Goal: Information Seeking & Learning: Learn about a topic

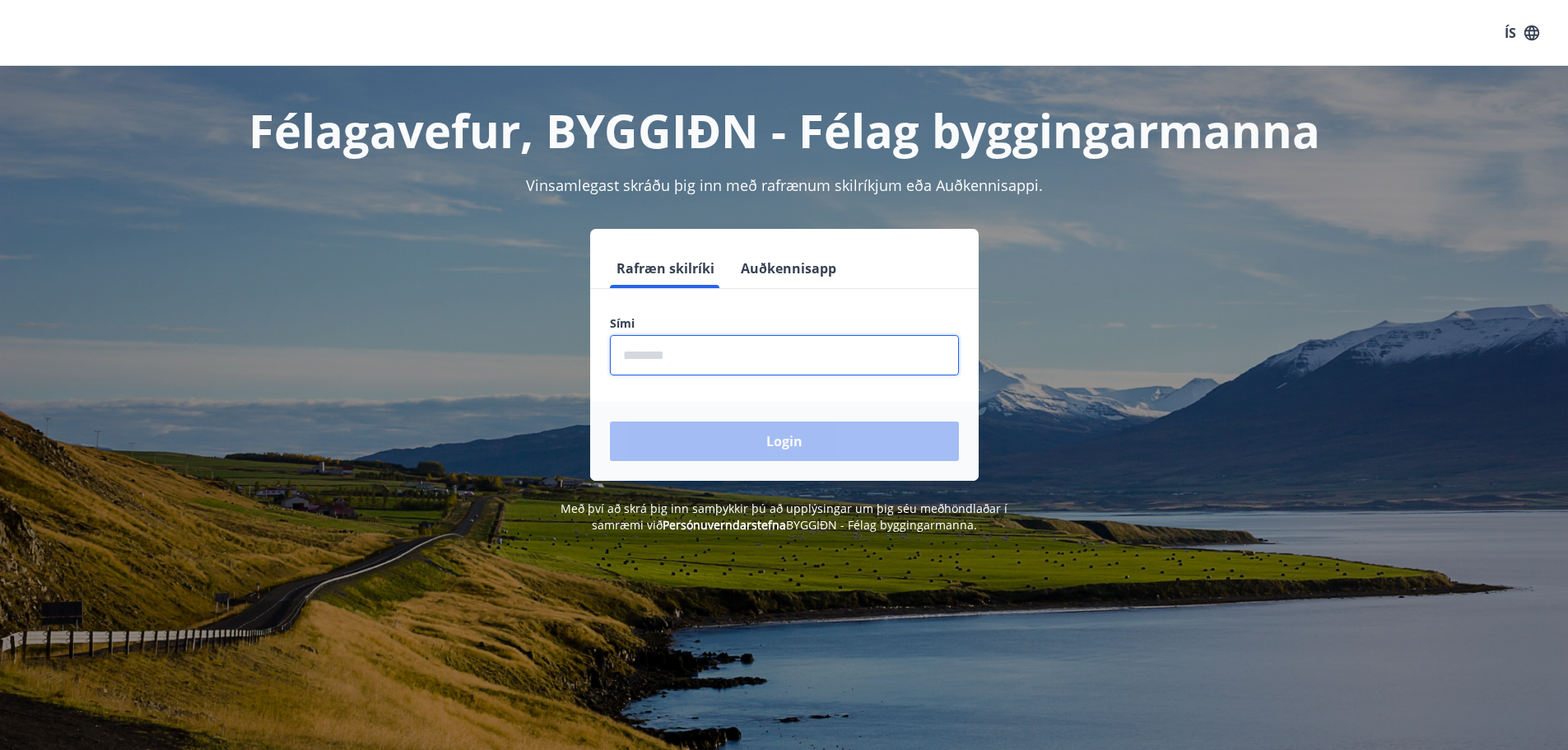
click at [677, 368] on input "phone" at bounding box center [784, 355] width 349 height 40
type input "********"
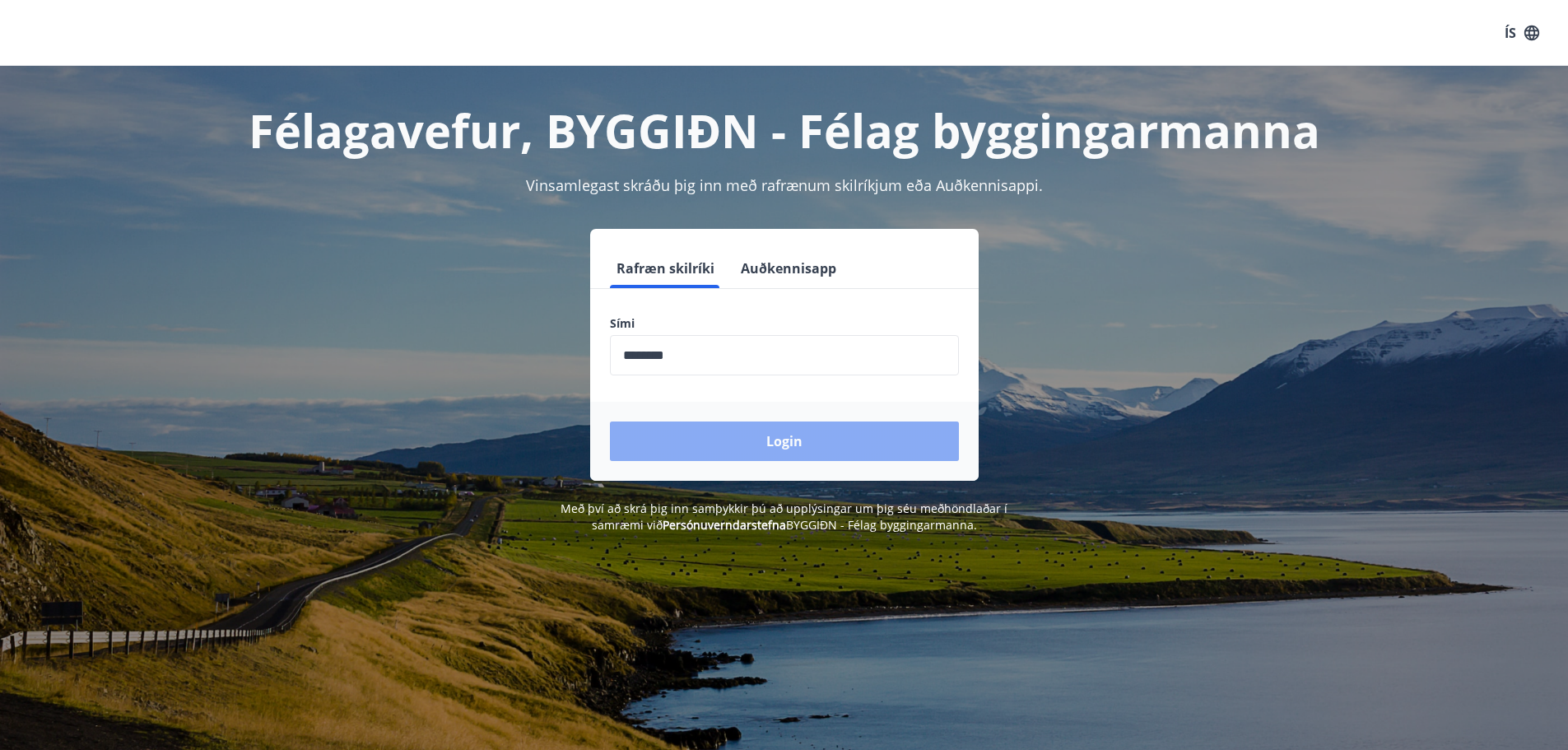
click at [731, 446] on button "Login" at bounding box center [784, 441] width 349 height 39
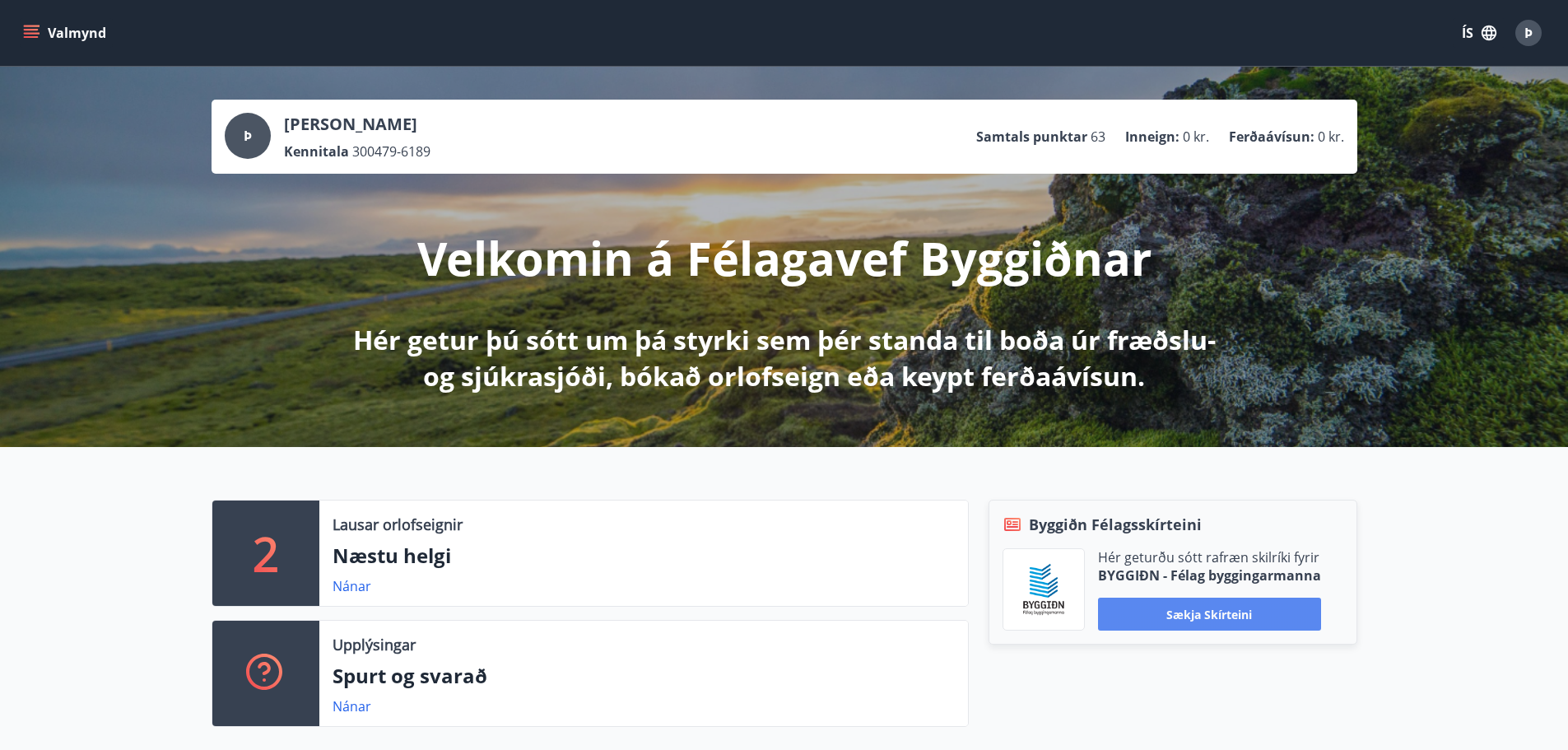
click at [1198, 612] on button "Sækja skírteini" at bounding box center [1209, 614] width 223 height 33
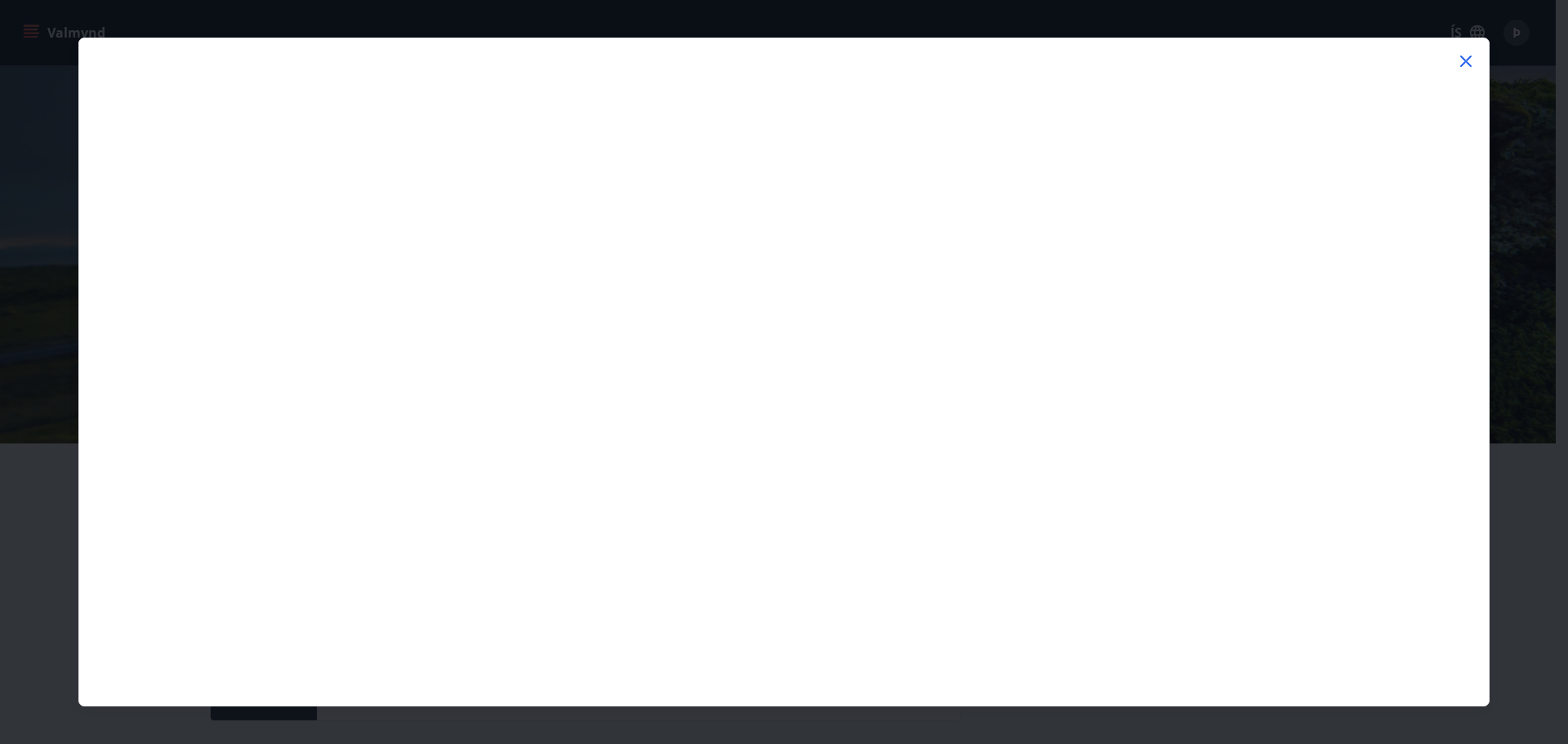
click at [1469, 62] on icon at bounding box center [1465, 61] width 19 height 19
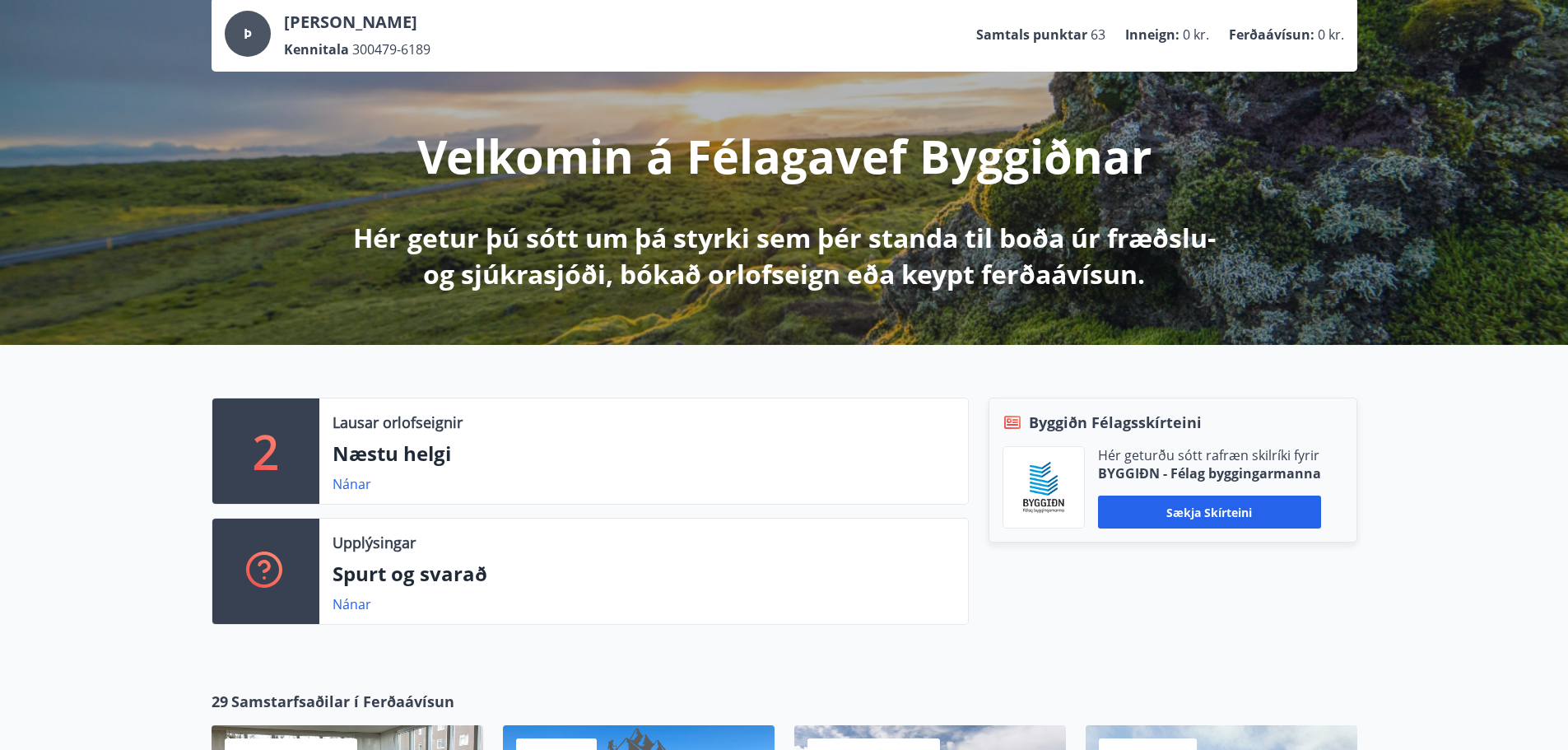
scroll to position [130, 0]
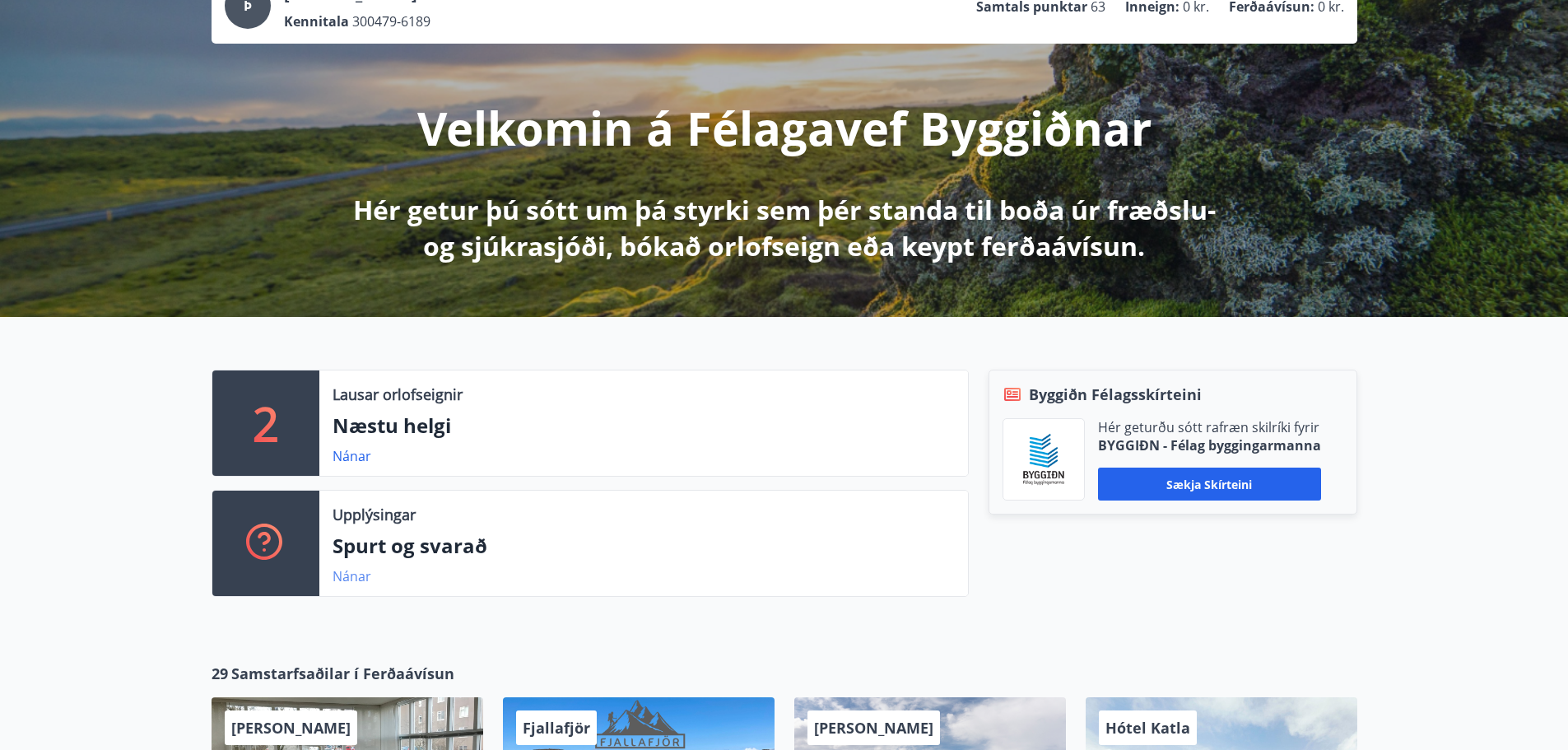
click at [345, 579] on link "Nánar" at bounding box center [351, 576] width 38 height 18
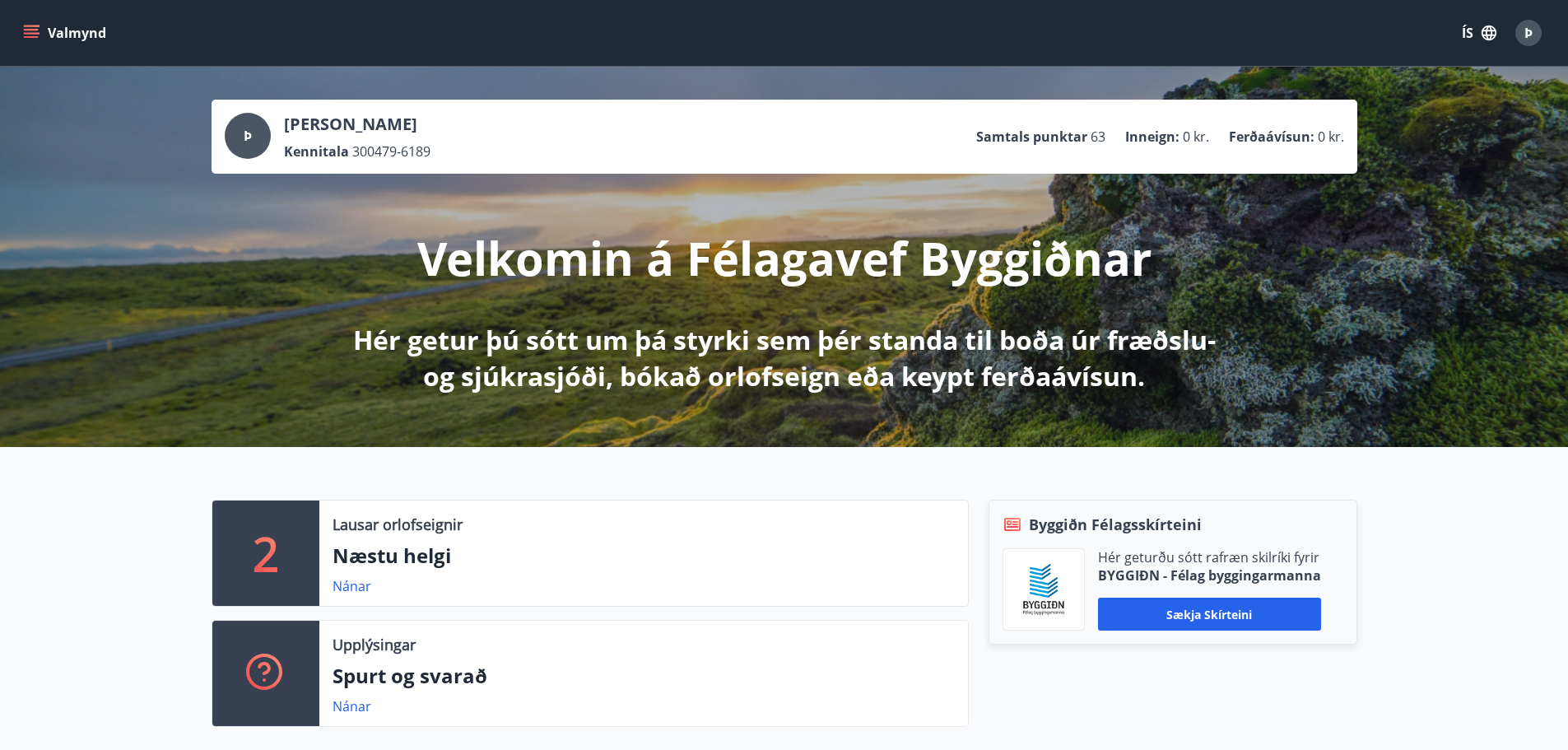
click at [369, 340] on p "Hér getur þú sótt um þá styrki sem þér standa til boða úr fræðslu- og sjúkrasjó…" at bounding box center [784, 358] width 870 height 72
click at [247, 138] on span "Þ" at bounding box center [247, 136] width 8 height 18
click at [27, 31] on icon "menu" at bounding box center [31, 33] width 16 height 16
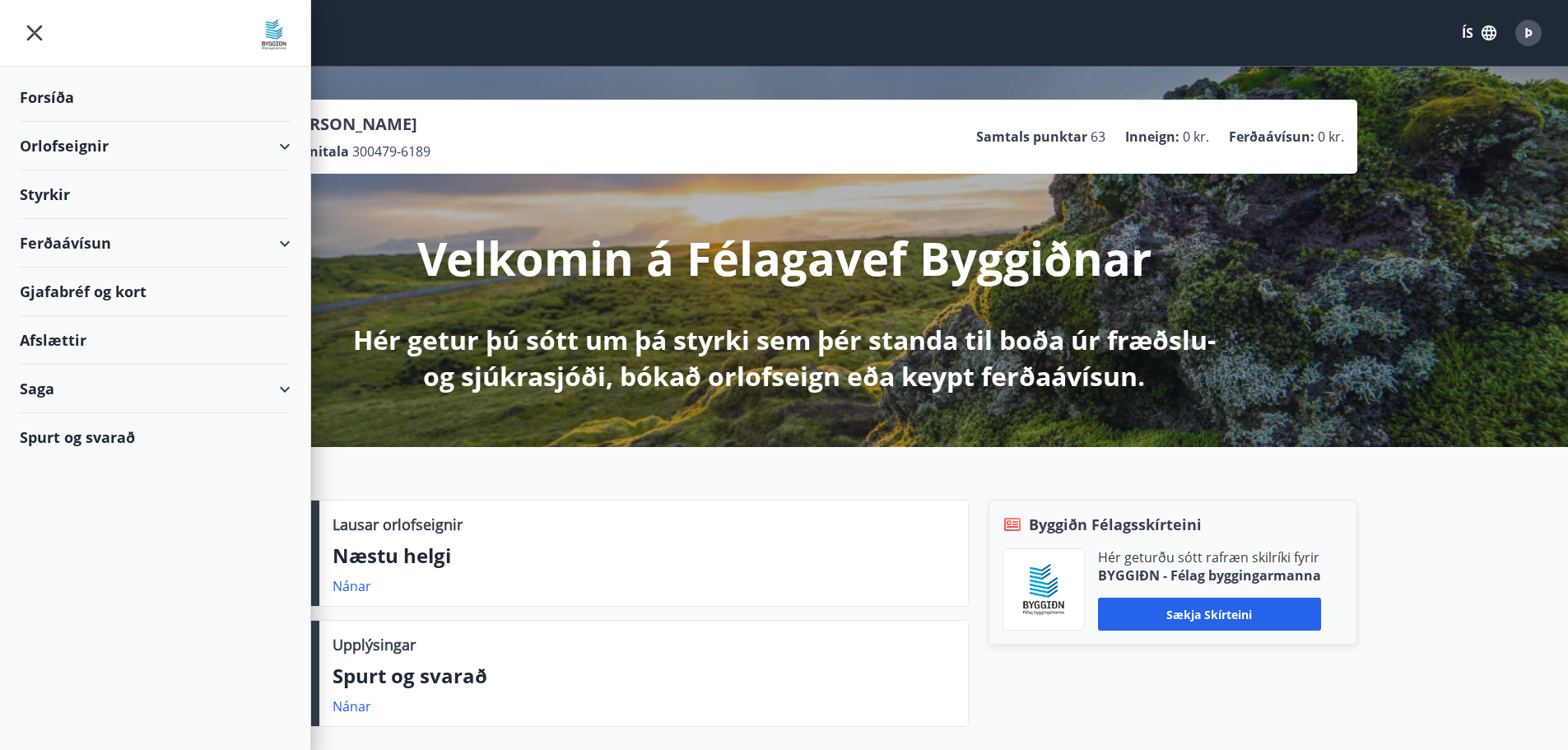
click at [94, 122] on div "Styrkir" at bounding box center [155, 97] width 271 height 48
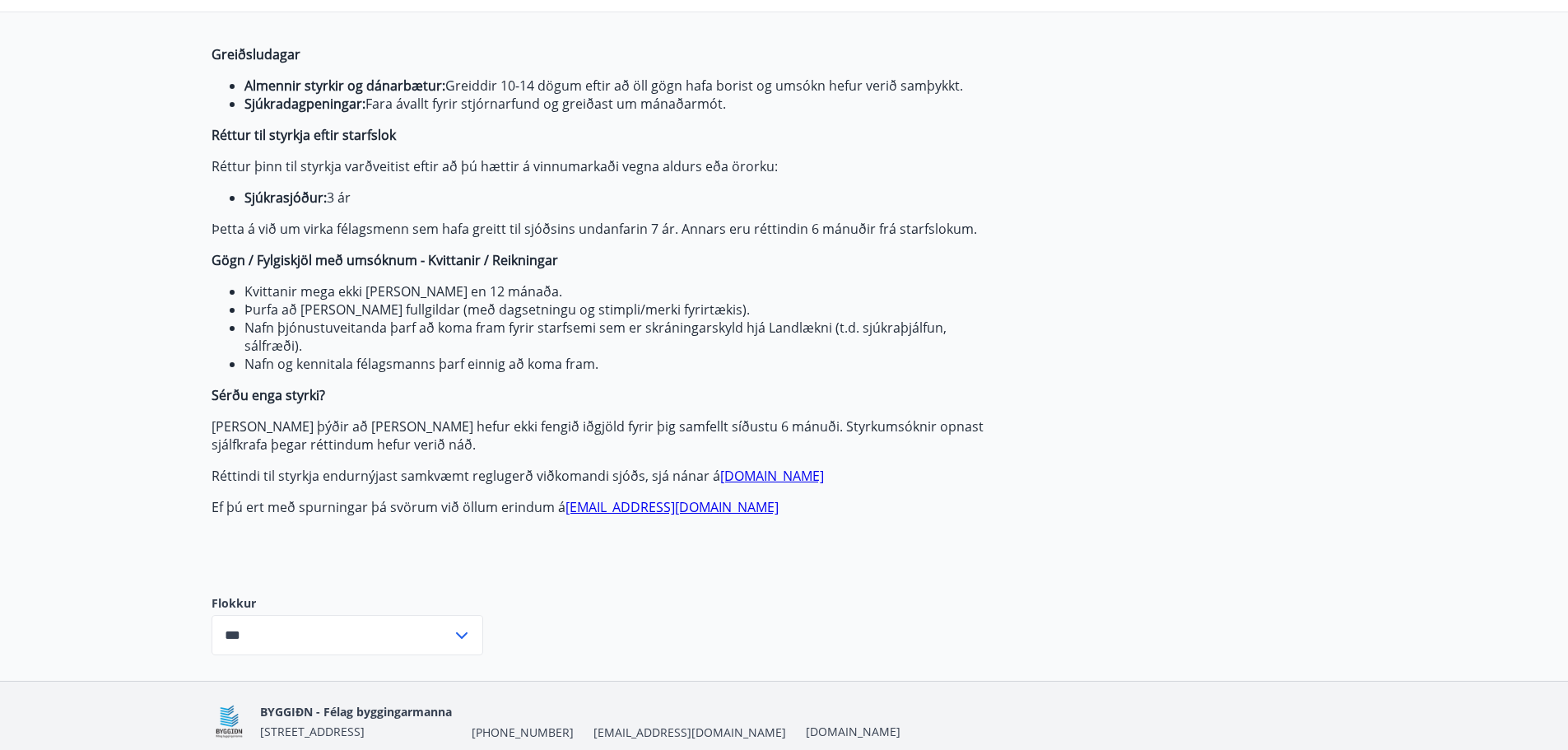
scroll to position [192, 0]
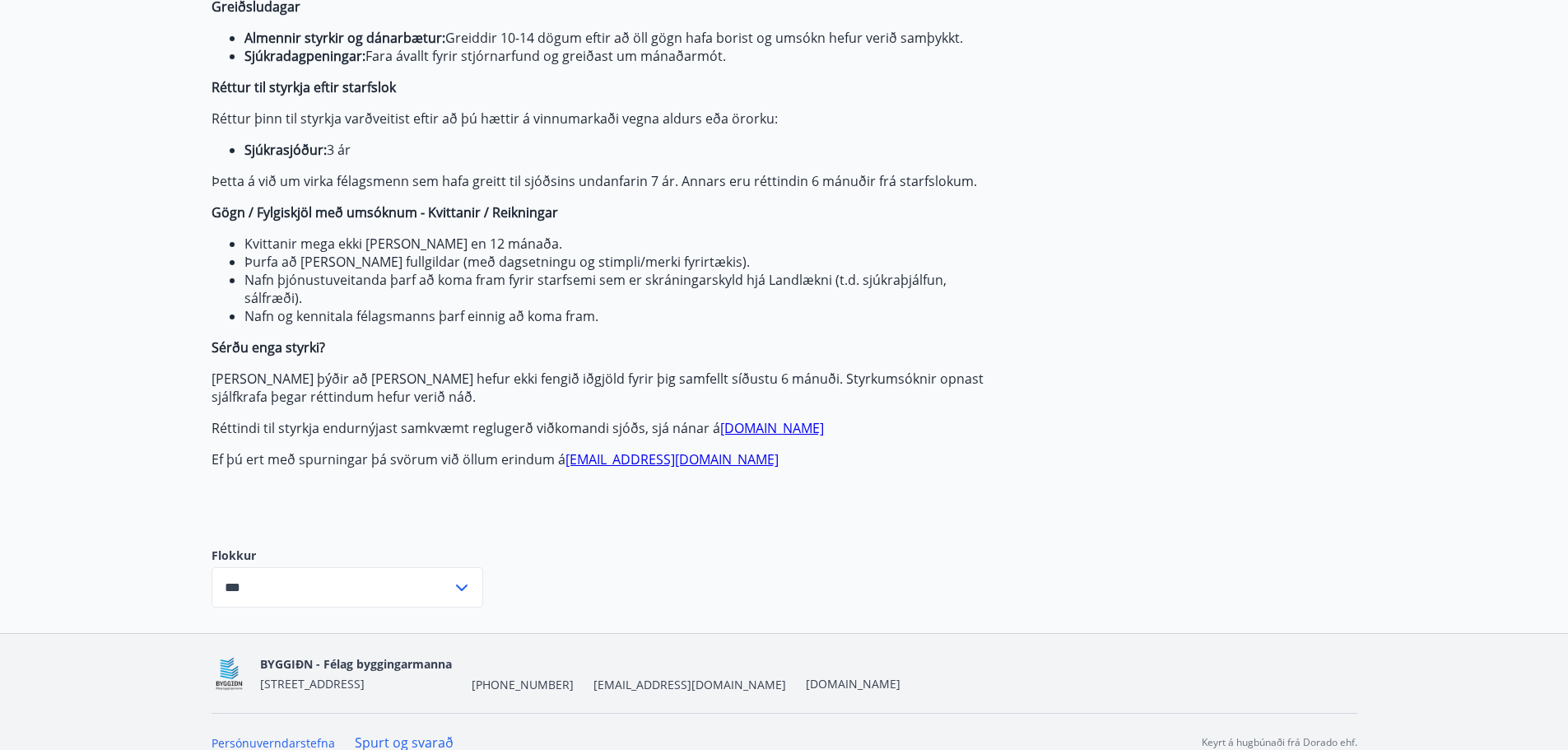
click at [453, 595] on icon at bounding box center [462, 588] width 20 height 20
click at [335, 650] on li "Sjúkrasjóður" at bounding box center [347, 651] width 270 height 29
type input "**********"
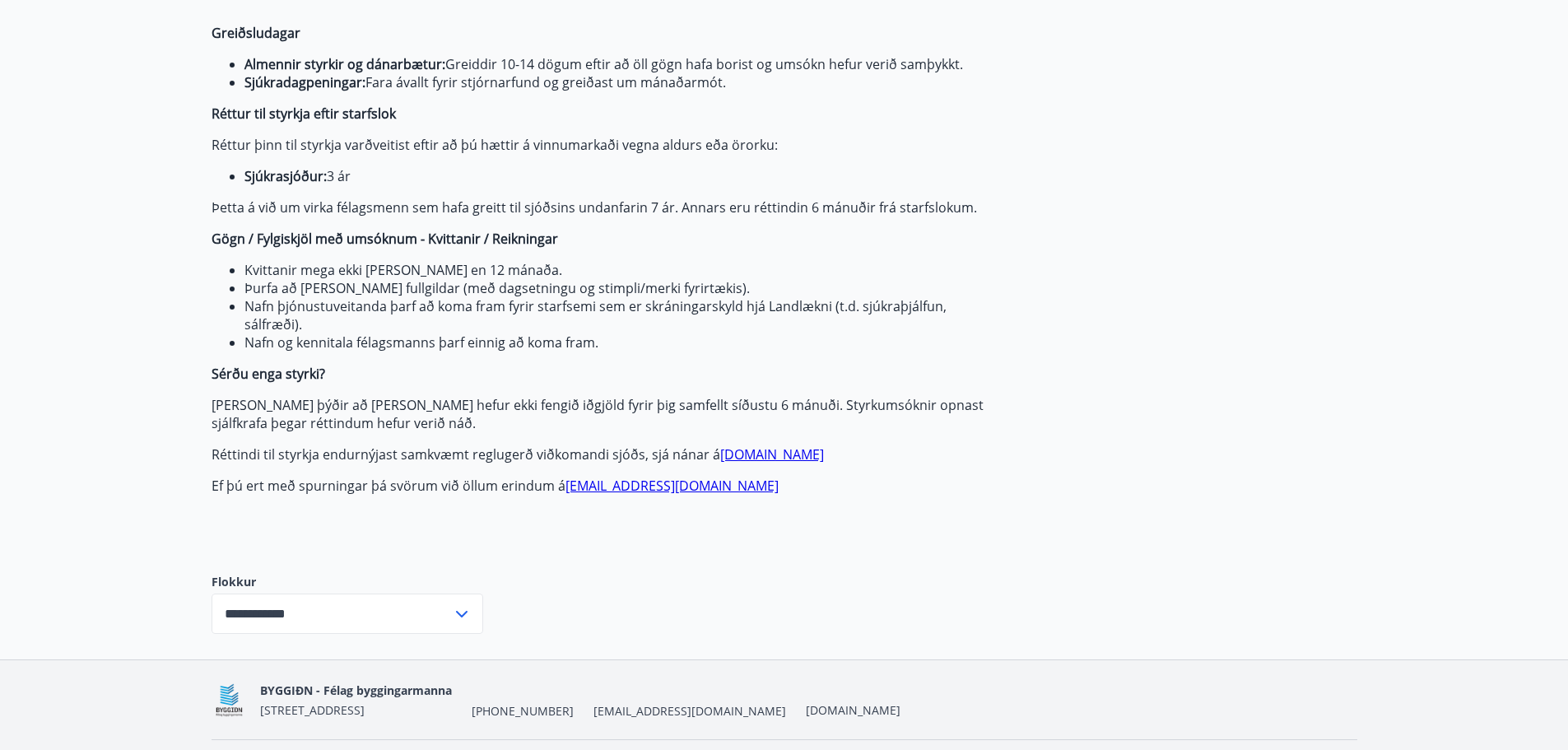
scroll to position [213, 0]
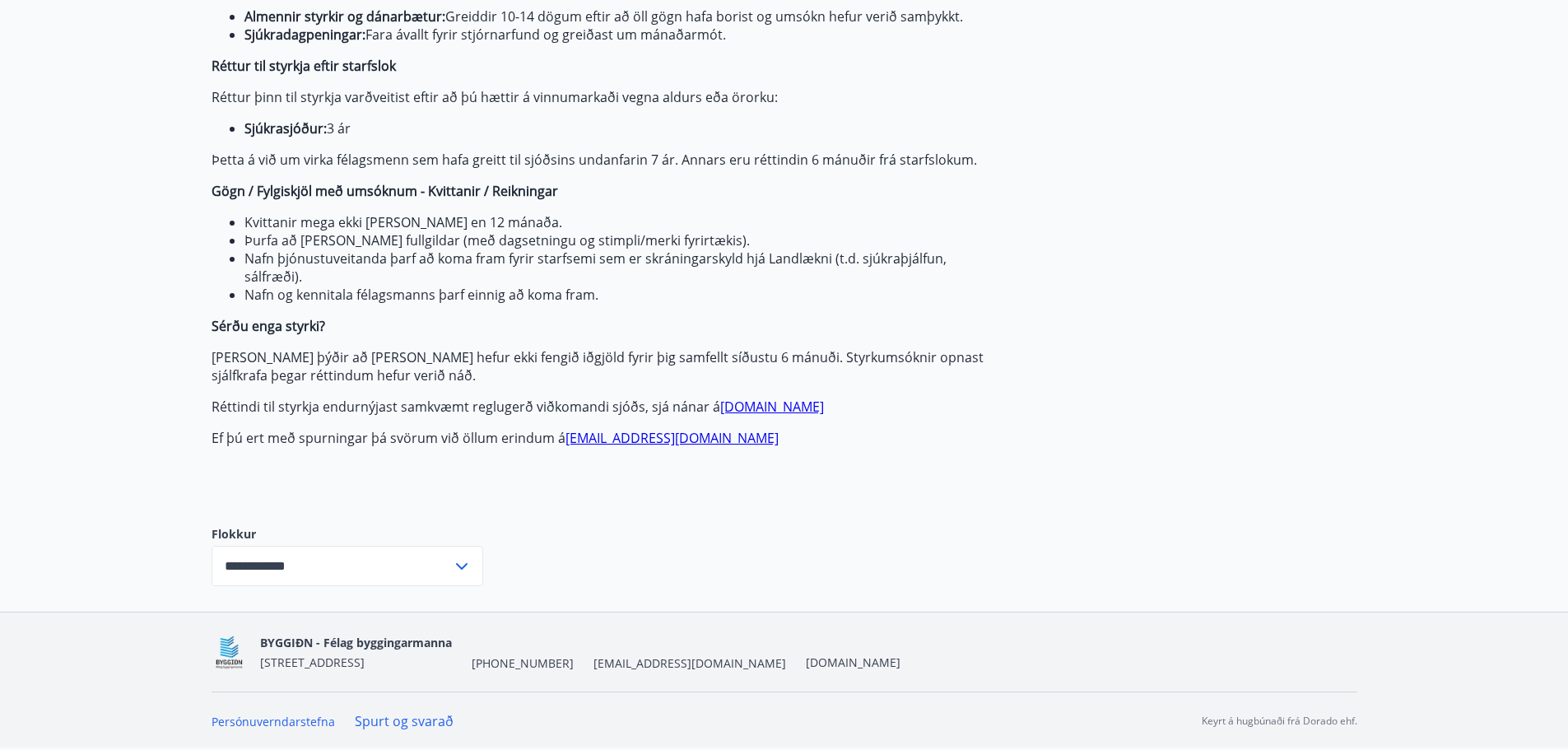
click at [275, 567] on input "**********" at bounding box center [331, 565] width 240 height 40
click at [269, 631] on li "Sjúkrasjóður" at bounding box center [347, 630] width 270 height 29
click at [269, 632] on div "BYGGIÐN - Félag byggingarmanna Stórhöfða 31, 110 Reykjavík +354 547-0300 byggid…" at bounding box center [784, 652] width 1146 height 79
click at [316, 606] on div "**********" at bounding box center [347, 556] width 272 height 112
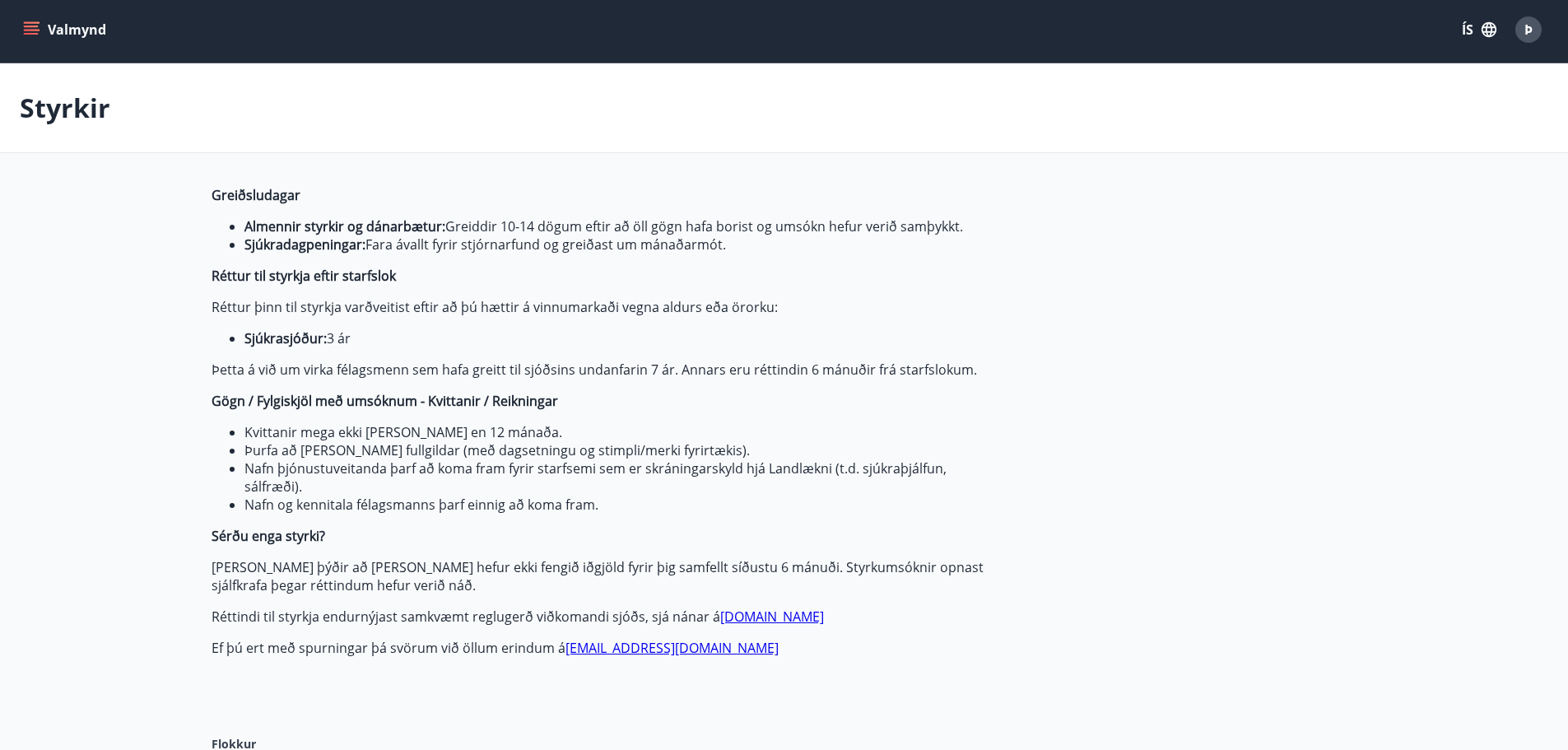
scroll to position [0, 0]
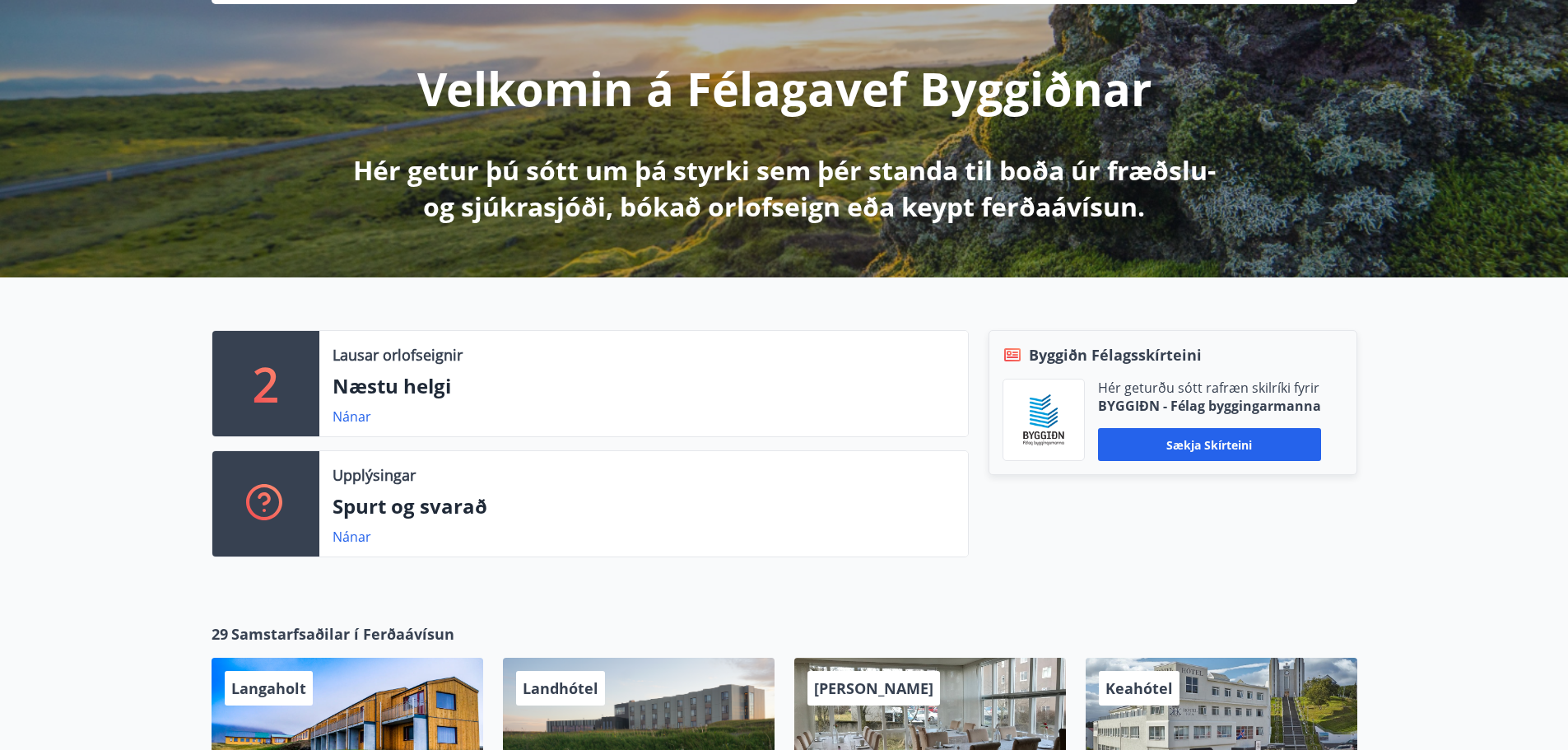
scroll to position [165, 0]
